Goal: Task Accomplishment & Management: Complete application form

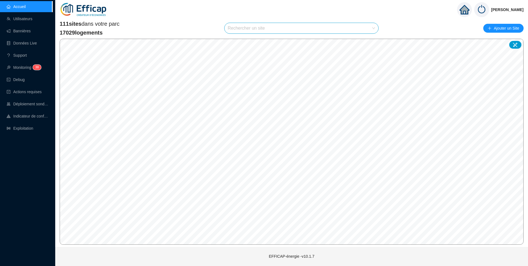
click at [259, 28] on input "search" at bounding box center [299, 28] width 142 height 10
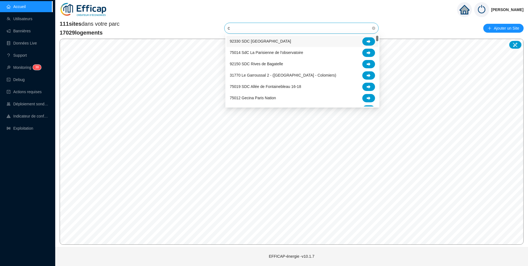
type input "cl"
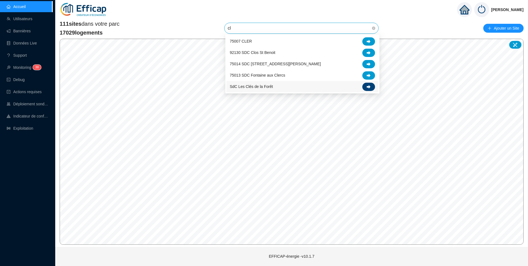
click at [371, 86] on div at bounding box center [368, 87] width 13 height 8
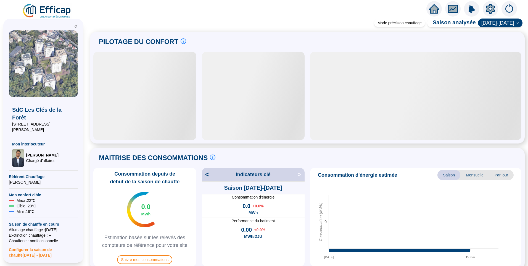
click at [492, 9] on icon "setting" at bounding box center [490, 8] width 9 height 9
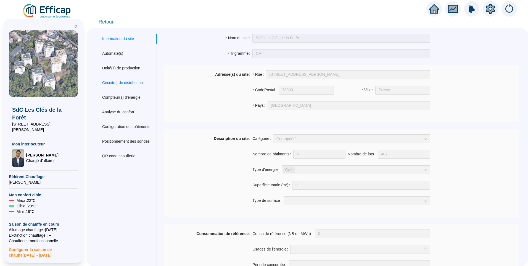
click at [133, 81] on div "Circuit(s) de distribution" at bounding box center [122, 83] width 41 height 6
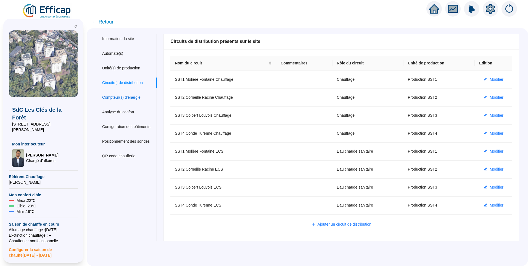
click at [127, 96] on div "Compteur(s) d'énergie" at bounding box center [121, 97] width 38 height 6
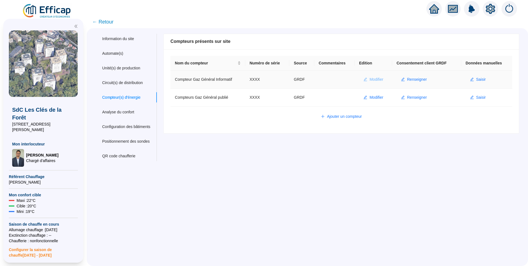
click at [373, 79] on span "Modifier" at bounding box center [376, 79] width 14 height 6
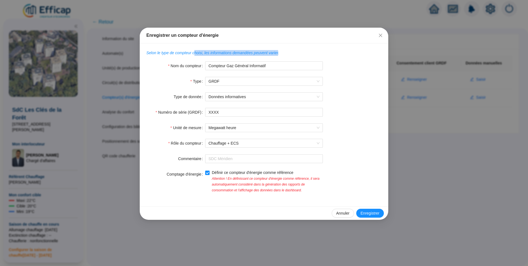
drag, startPoint x: 192, startPoint y: 54, endPoint x: 273, endPoint y: 52, distance: 81.2
click at [273, 52] on span "Selon le type de compteur choisi, les informations demandées peuvent varier." at bounding box center [212, 53] width 133 height 4
drag, startPoint x: 161, startPoint y: 53, endPoint x: 272, endPoint y: 53, distance: 110.4
click at [272, 53] on span "Selon le type de compteur choisi, les informations demandées peuvent varier." at bounding box center [212, 53] width 133 height 4
click at [156, 54] on span "Selon le type de compteur choisi, les informations demandées peuvent varier." at bounding box center [212, 53] width 133 height 4
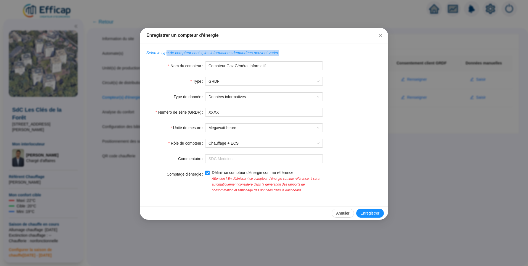
drag, startPoint x: 180, startPoint y: 51, endPoint x: 275, endPoint y: 54, distance: 95.0
click at [275, 54] on div "Selon le type de compteur choisi, les informations demandées peuvent varier." at bounding box center [263, 53] width 235 height 6
drag, startPoint x: 153, startPoint y: 52, endPoint x: 279, endPoint y: 48, distance: 125.6
click at [279, 48] on div "Selon le type de compteur choisi, les informations demandées peuvent varier. No…" at bounding box center [264, 124] width 248 height 163
drag, startPoint x: 146, startPoint y: 54, endPoint x: 281, endPoint y: 51, distance: 135.6
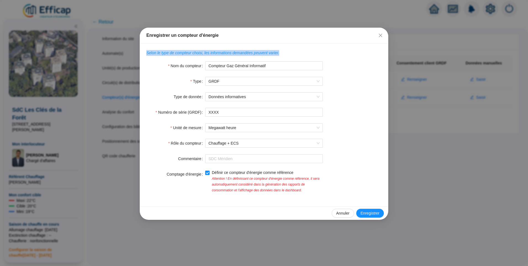
click at [281, 51] on div "Selon le type de compteur choisi, les informations demandées peuvent varier. No…" at bounding box center [264, 124] width 248 height 163
click at [150, 53] on span "Selon le type de compteur choisi, les informations demandées peuvent varier." at bounding box center [212, 53] width 133 height 4
drag, startPoint x: 148, startPoint y: 53, endPoint x: 278, endPoint y: 50, distance: 130.3
click at [278, 50] on div "Selon le type de compteur choisi, les informations demandées peuvent varier." at bounding box center [263, 53] width 235 height 6
click at [262, 50] on div "Selon le type de compteur choisi, les informations demandées peuvent varier. No…" at bounding box center [264, 124] width 248 height 163
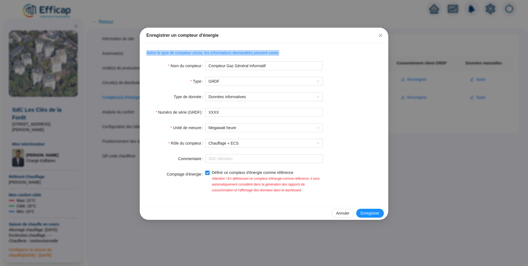
drag, startPoint x: 277, startPoint y: 53, endPoint x: 147, endPoint y: 52, distance: 130.8
click at [147, 52] on div "Selon le type de compteur choisi, les informations demandées peuvent varier." at bounding box center [263, 53] width 235 height 6
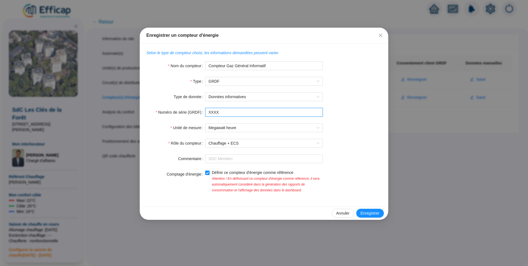
drag, startPoint x: 231, startPoint y: 111, endPoint x: 165, endPoint y: 111, distance: 66.5
click at [165, 111] on div "Numéro de série (GRDF) XXXX" at bounding box center [263, 112] width 235 height 9
drag, startPoint x: 226, startPoint y: 112, endPoint x: 214, endPoint y: 114, distance: 11.9
click at [214, 114] on input "GI078489" at bounding box center [264, 112] width 118 height 9
type input "GI034148"
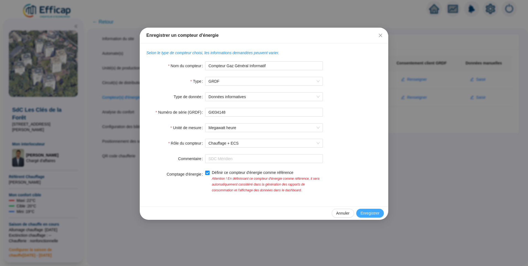
click at [372, 212] on span "Enregistrer" at bounding box center [369, 213] width 19 height 6
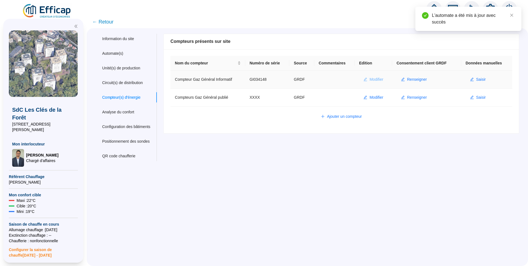
click at [375, 79] on span "Modifier" at bounding box center [376, 79] width 14 height 6
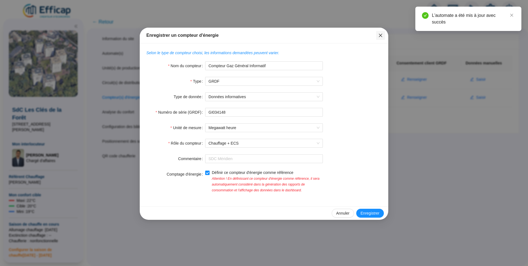
click at [379, 35] on icon "close" at bounding box center [380, 35] width 4 height 4
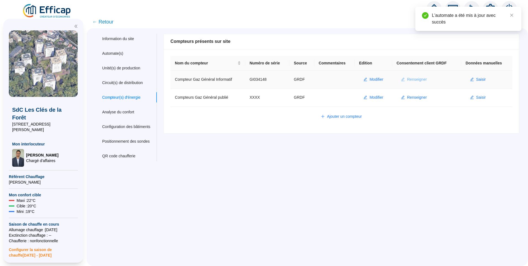
click at [421, 79] on span "Renseigner" at bounding box center [417, 79] width 20 height 6
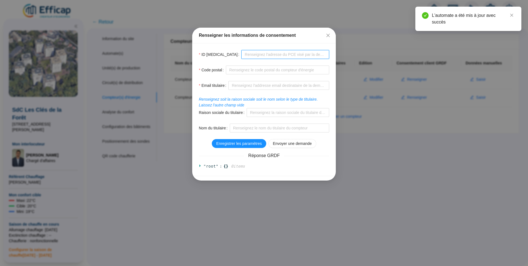
click at [258, 55] on input "ID [MEDICAL_DATA]" at bounding box center [285, 54] width 88 height 9
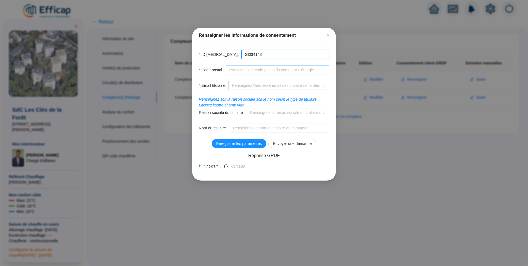
type input "GI034148"
click at [259, 71] on input "Code postal" at bounding box center [277, 69] width 103 height 9
type input "78300"
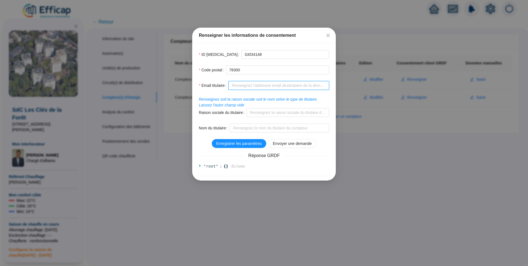
click at [255, 85] on input "Email titulaire" at bounding box center [278, 85] width 101 height 9
drag, startPoint x: 238, startPoint y: 57, endPoint x: 195, endPoint y: 55, distance: 43.1
click at [195, 55] on div "ID [MEDICAL_DATA] GI034148 Code postal 78300 Email titulaire Renseignez soit la…" at bounding box center [264, 109] width 144 height 132
click at [323, 35] on span "Fermer" at bounding box center [327, 35] width 9 height 4
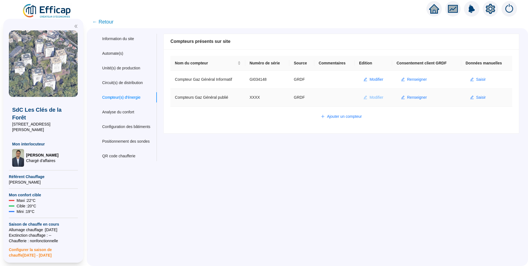
click at [374, 98] on span "Modifier" at bounding box center [376, 97] width 14 height 6
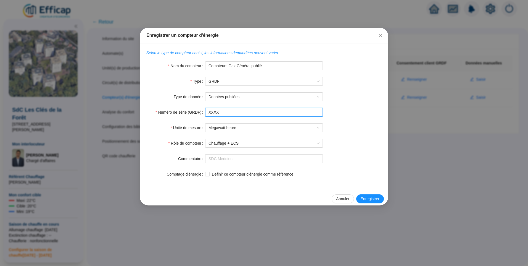
drag, startPoint x: 228, startPoint y: 113, endPoint x: 140, endPoint y: 113, distance: 88.3
click at [140, 113] on div "Selon le type de compteur choisi, les informations demandées peuvent varier. No…" at bounding box center [264, 117] width 248 height 148
type input "GI034148"
click at [367, 200] on span "Enregistrer" at bounding box center [369, 199] width 19 height 6
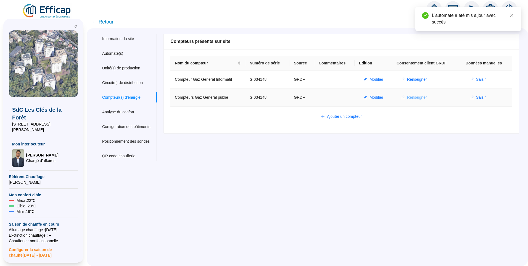
click at [412, 97] on span "Renseigner" at bounding box center [417, 97] width 20 height 6
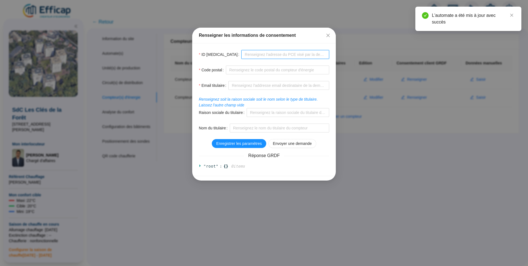
click at [241, 55] on input "ID [MEDICAL_DATA]" at bounding box center [285, 54] width 88 height 9
paste input "GI034148"
type input "GI034148"
click at [246, 71] on input "Code postal" at bounding box center [277, 69] width 103 height 9
type input "78300"
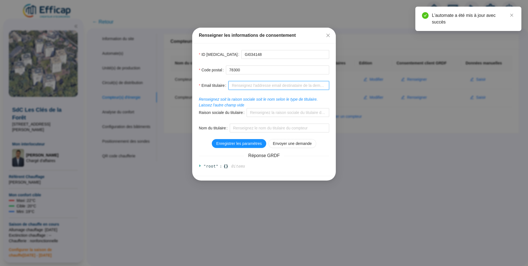
click at [256, 84] on input "Email titulaire" at bounding box center [278, 85] width 101 height 9
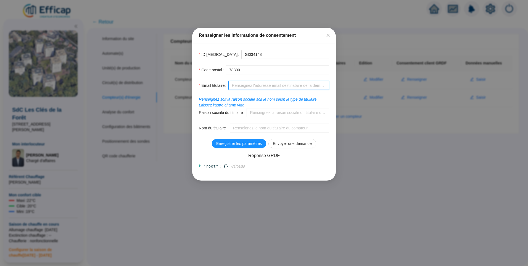
click at [248, 85] on input "Email titulaire" at bounding box center [278, 85] width 101 height 9
click at [241, 84] on input "Email titulaire" at bounding box center [278, 85] width 101 height 9
type input "[PERSON_NAME][EMAIL_ADDRESS][DOMAIN_NAME]"
click at [280, 110] on input "Raison sociale du titulaire" at bounding box center [287, 112] width 83 height 9
click at [237, 128] on input "Nom du titulaire" at bounding box center [279, 127] width 99 height 9
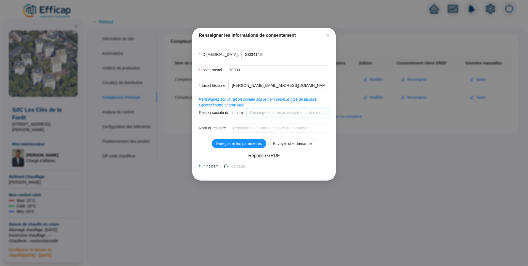
click at [259, 114] on input "Raison sociale du titulaire" at bounding box center [287, 112] width 83 height 9
drag, startPoint x: 286, startPoint y: 112, endPoint x: 209, endPoint y: 114, distance: 76.7
click at [209, 114] on div "Raison sociale du titulaire Syndicat des copropriétaires les cles de la foret" at bounding box center [264, 112] width 130 height 9
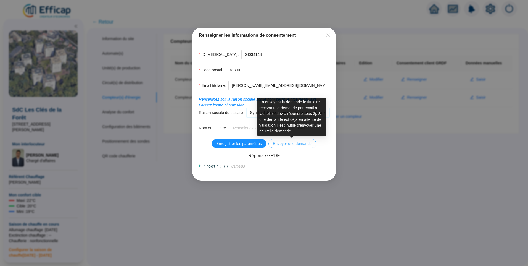
type input "Syndicat des copropriétaires les cles de la foret"
click at [296, 147] on button "Envoyer une demande" at bounding box center [292, 143] width 48 height 9
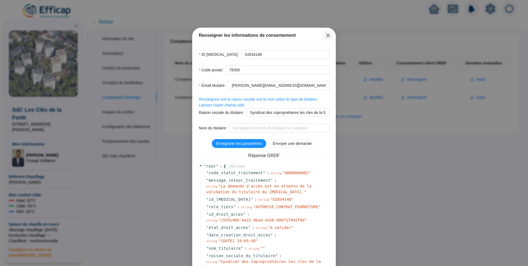
click at [326, 36] on icon "close" at bounding box center [328, 35] width 4 height 4
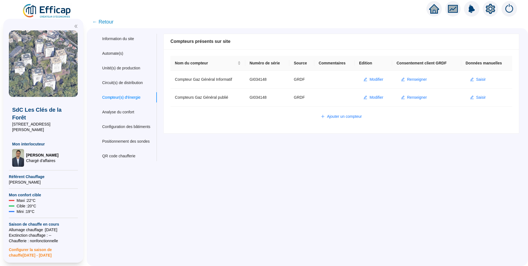
click at [312, 203] on div "Information du site Automate(s) Unité(s) de production Circuit(s) de distributi…" at bounding box center [307, 146] width 441 height 237
